Goal: Navigation & Orientation: Find specific page/section

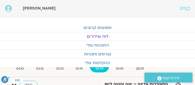
drag, startPoint x: 99, startPoint y: 55, endPoint x: 92, endPoint y: 36, distance: 20.1
click at [92, 36] on link "לוח שידורים" at bounding box center [97, 36] width 195 height 9
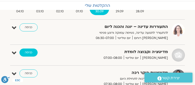
click at [30, 51] on link "כניסה" at bounding box center [28, 53] width 18 height 8
